Goal: Information Seeking & Learning: Find specific fact

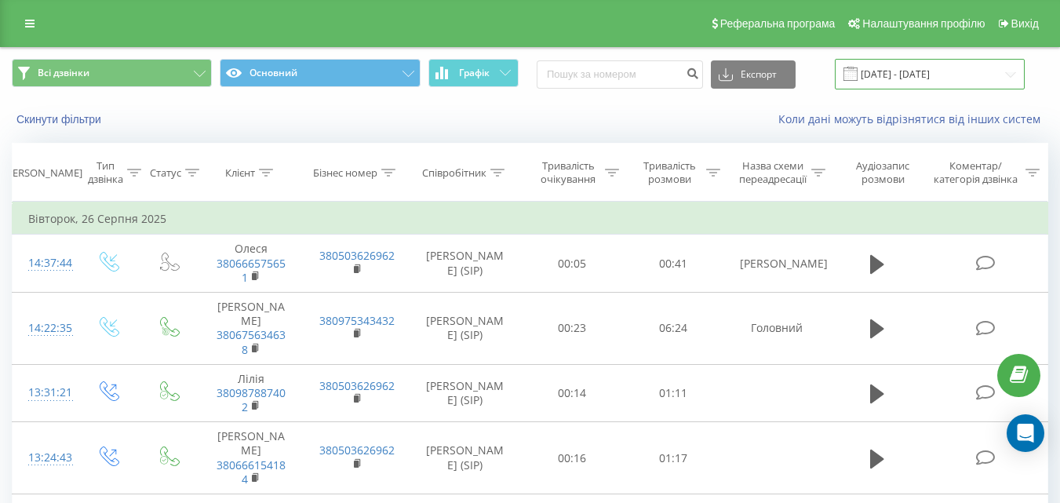
click at [930, 78] on input "[DATE] - [DATE]" at bounding box center [930, 74] width 190 height 31
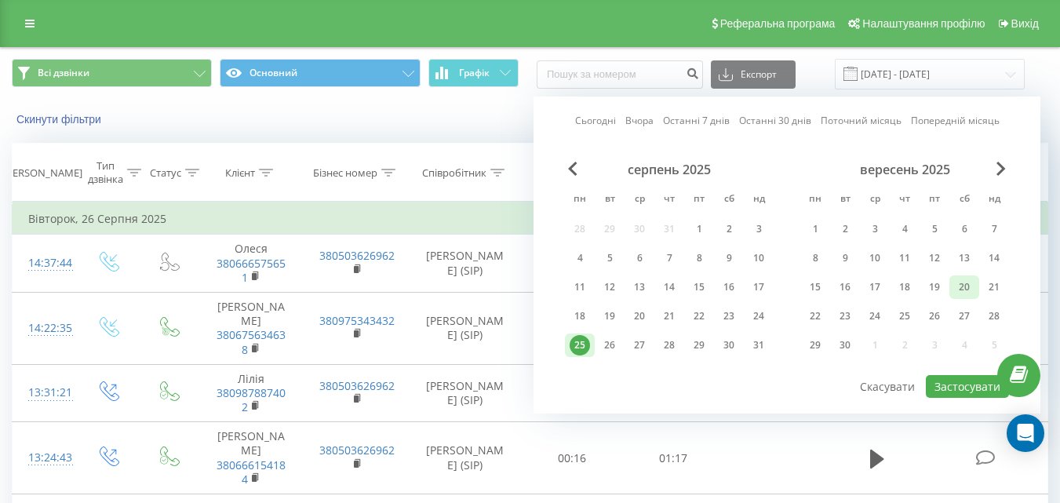
click at [959, 284] on div "20" at bounding box center [964, 287] width 20 height 20
click at [956, 381] on button "Застосувати" at bounding box center [967, 386] width 83 height 23
type input "[DATE] - [DATE]"
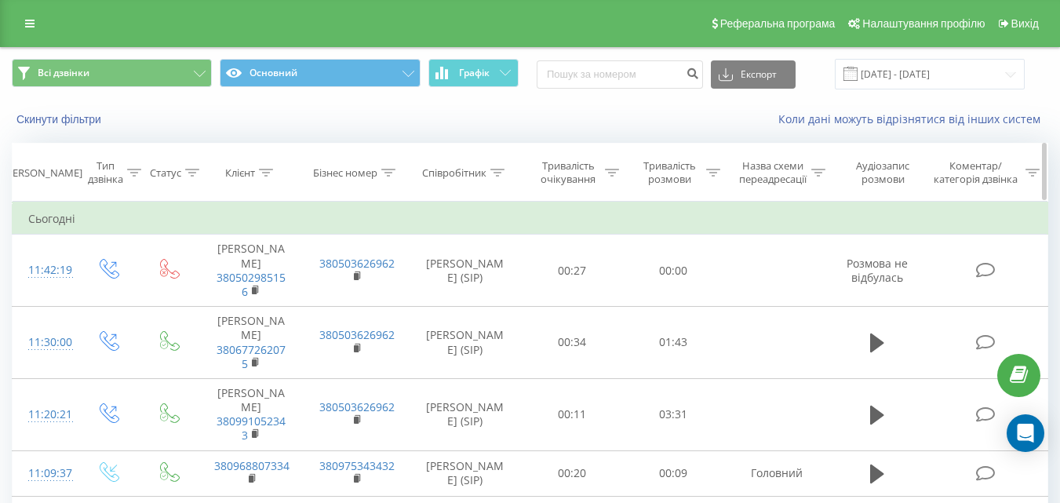
click at [137, 174] on icon at bounding box center [134, 173] width 14 height 8
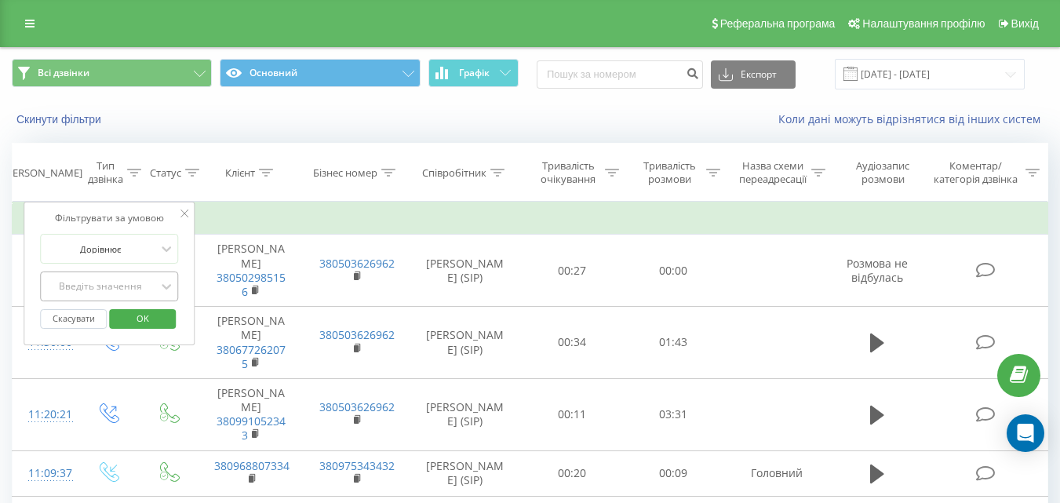
click at [85, 283] on div "Введіть значення" at bounding box center [100, 286] width 111 height 13
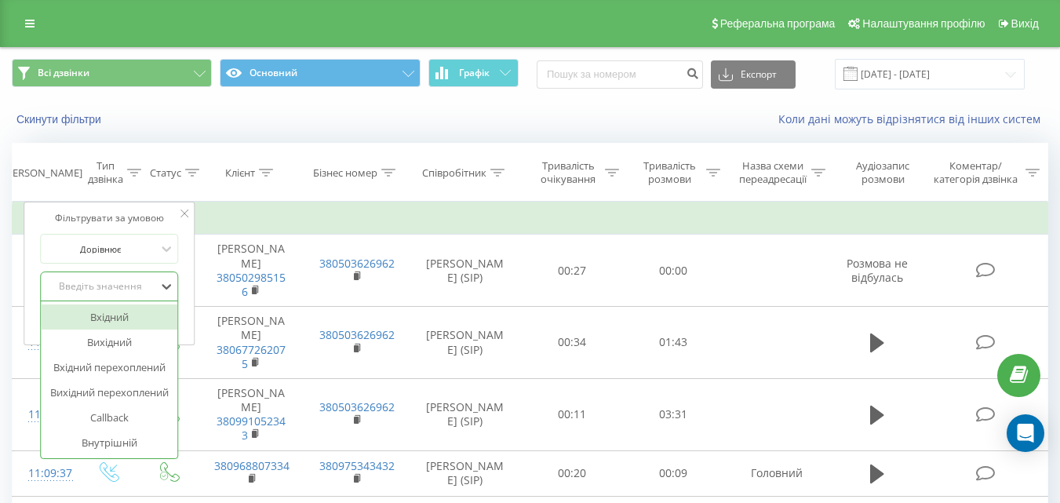
click at [99, 315] on div "Вхідний" at bounding box center [109, 316] width 137 height 25
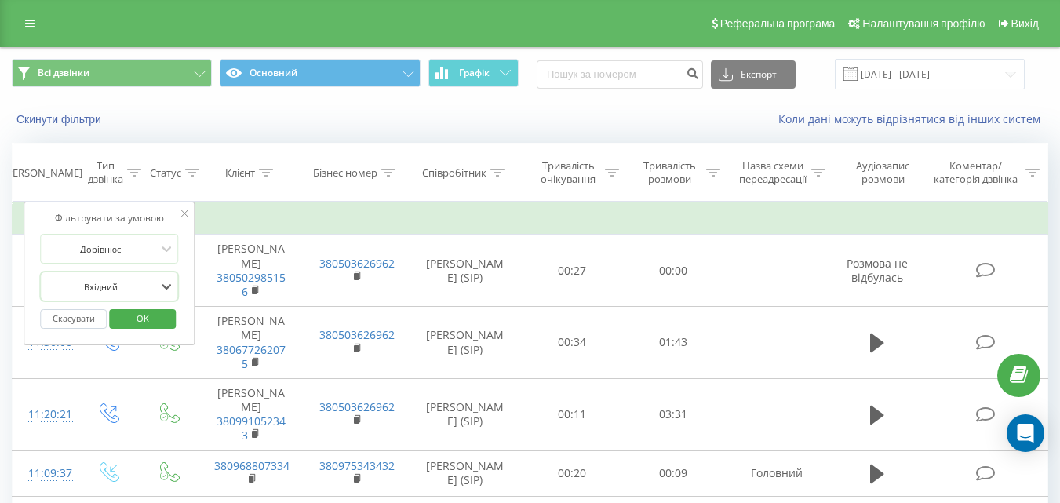
click at [128, 323] on span "OK" at bounding box center [143, 318] width 44 height 24
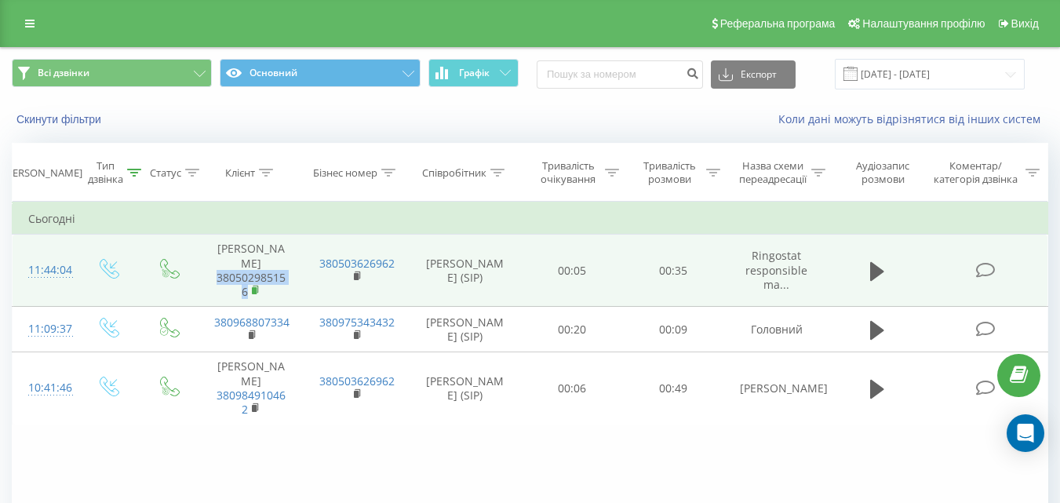
drag, startPoint x: 212, startPoint y: 273, endPoint x: 253, endPoint y: 297, distance: 47.1
click at [253, 297] on td "[PERSON_NAME] 380502985156" at bounding box center [251, 271] width 105 height 72
copy link "380502985156"
